Goal: Navigation & Orientation: Find specific page/section

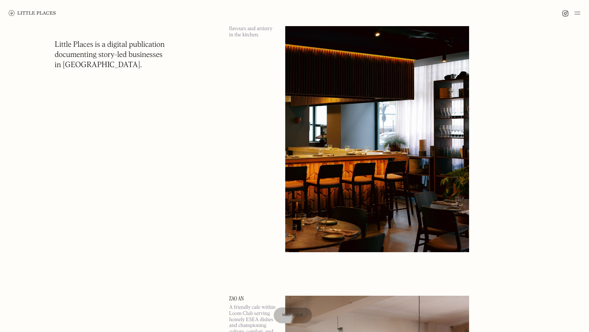
scroll to position [126, 0]
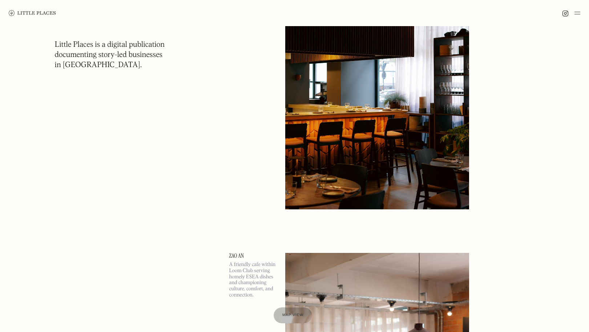
click at [44, 15] on img at bounding box center [32, 13] width 47 height 6
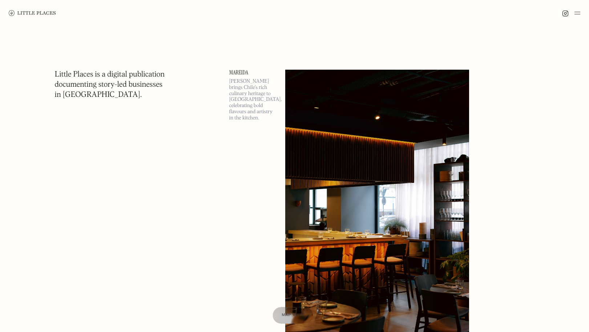
click at [285, 315] on span "Map view" at bounding box center [293, 315] width 22 height 4
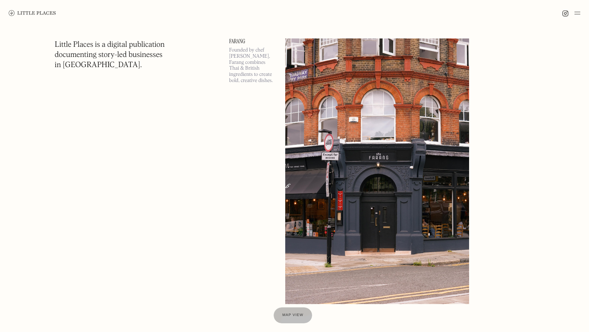
scroll to position [1586, 0]
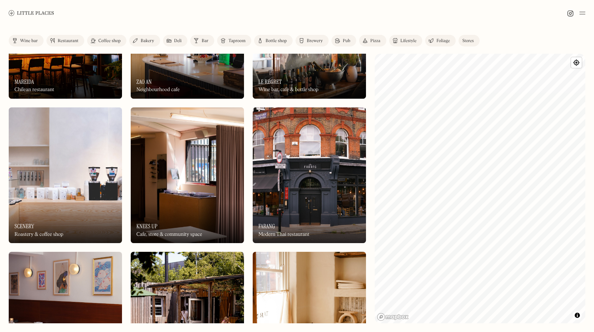
scroll to position [133, 0]
